Goal: Navigation & Orientation: Understand site structure

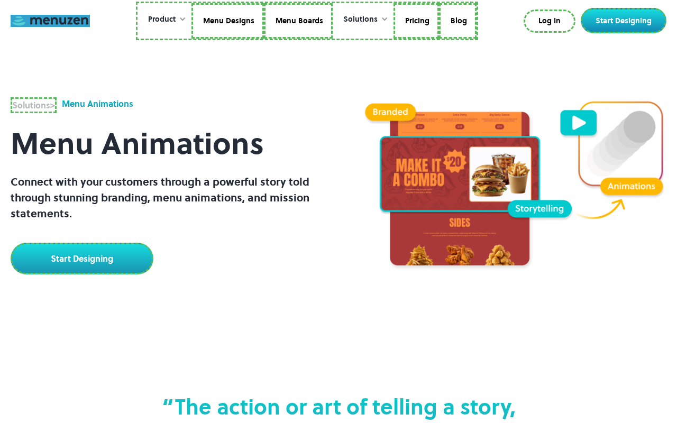
click at [50, 21] on link at bounding box center [50, 21] width 79 height 12
click at [229, 21] on link "Menu Designs" at bounding box center [229, 21] width 72 height 36
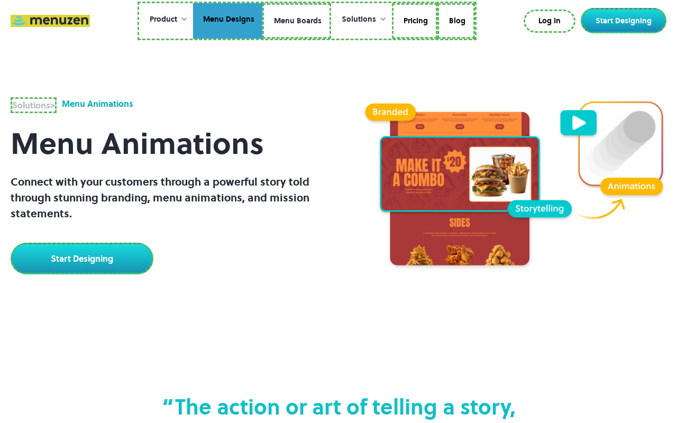
click at [296, 21] on link "Menu Boards" at bounding box center [296, 21] width 69 height 36
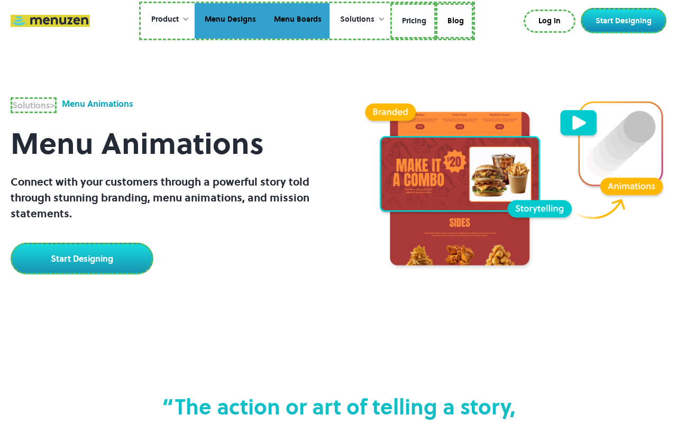
click at [412, 21] on link "Pricing" at bounding box center [414, 21] width 46 height 36
click at [453, 19] on link "Blog" at bounding box center [453, 21] width 38 height 36
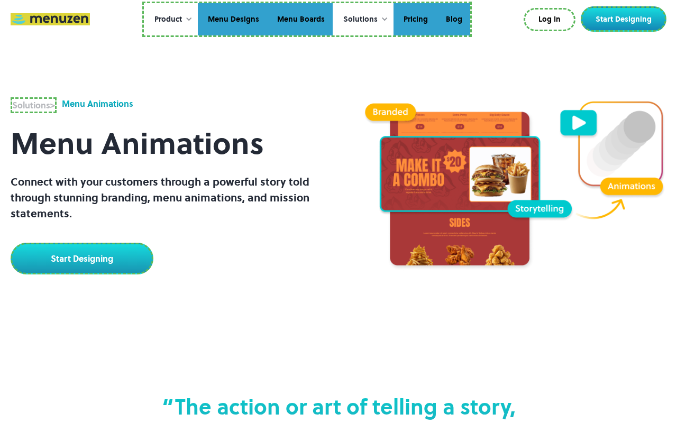
click at [552, 20] on link "Log In" at bounding box center [550, 19] width 52 height 23
click at [626, 19] on link "Start Designing" at bounding box center [624, 18] width 86 height 25
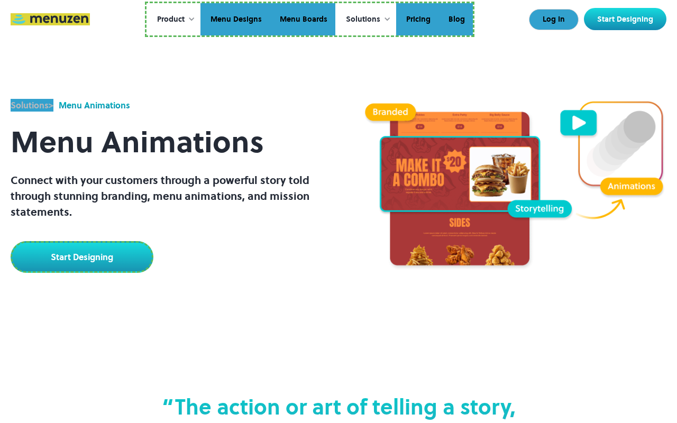
click at [80, 253] on link "Start Designing" at bounding box center [82, 257] width 143 height 32
